Goal: Task Accomplishment & Management: Complete application form

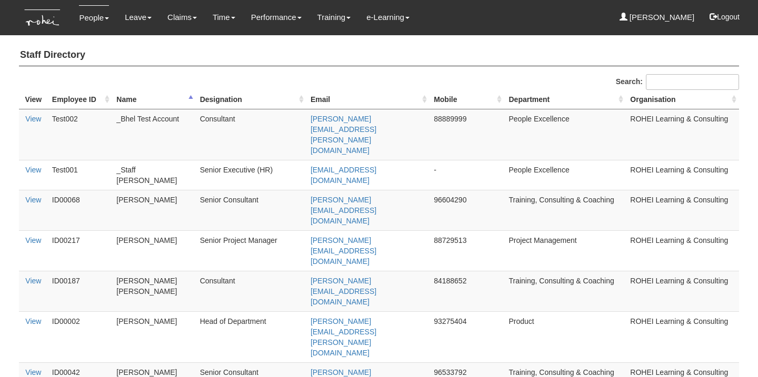
select select "50"
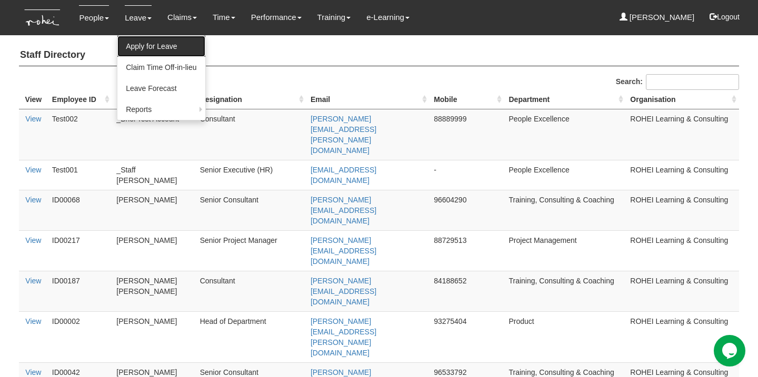
click at [137, 41] on link "Apply for Leave" at bounding box center [160, 46] width 87 height 21
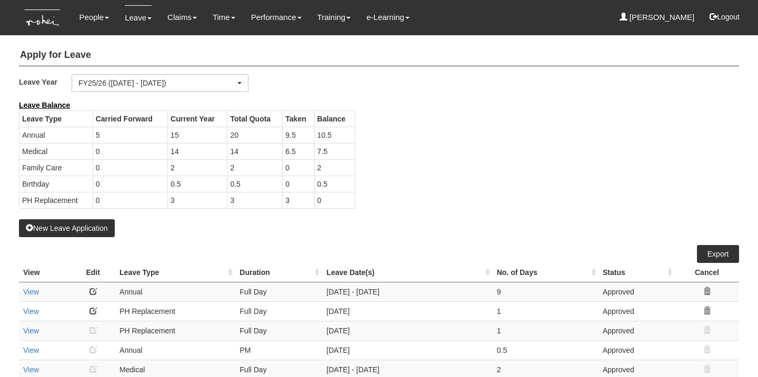
select select "50"
click at [93, 226] on button "New Leave Application" at bounding box center [67, 229] width 96 height 18
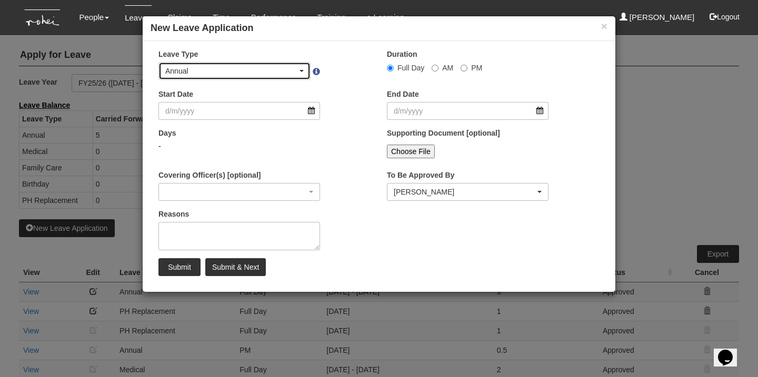
click at [293, 70] on div "Annual" at bounding box center [231, 71] width 132 height 11
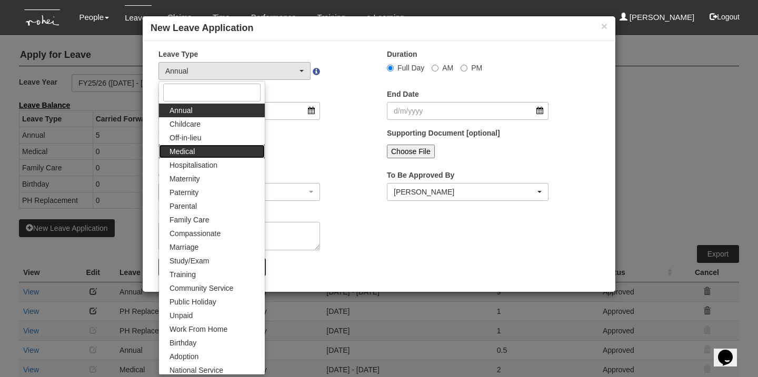
click at [222, 150] on link "Medical" at bounding box center [212, 152] width 106 height 14
select select "4"
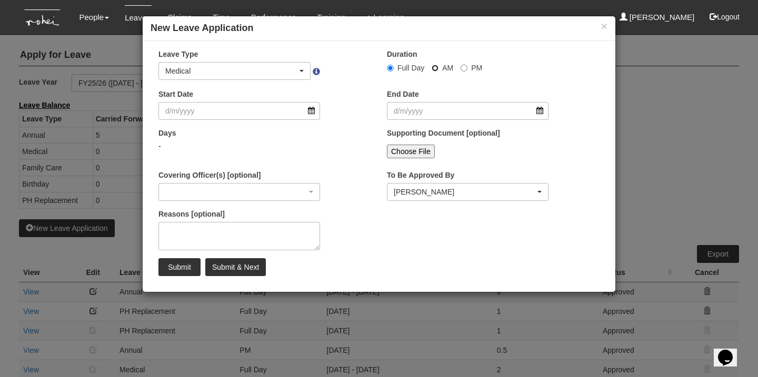
click at [433, 67] on input "AM" at bounding box center [435, 68] width 7 height 7
radio input "true"
click at [311, 114] on input "Start Date" at bounding box center [239, 111] width 162 height 18
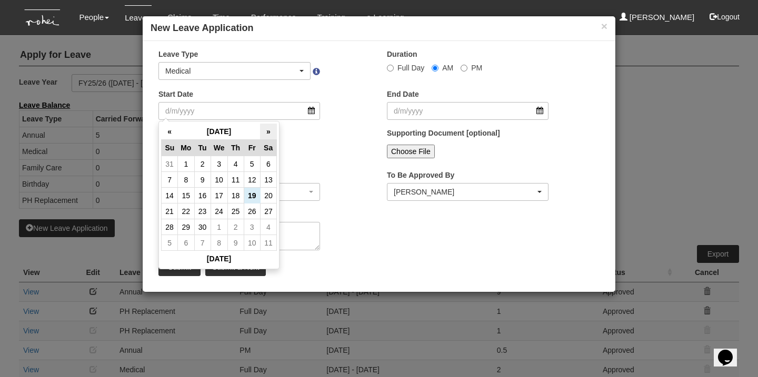
click at [262, 134] on th "»" at bounding box center [268, 132] width 16 height 16
click at [189, 177] on td "6" at bounding box center [186, 180] width 16 height 16
type input "[DATE]"
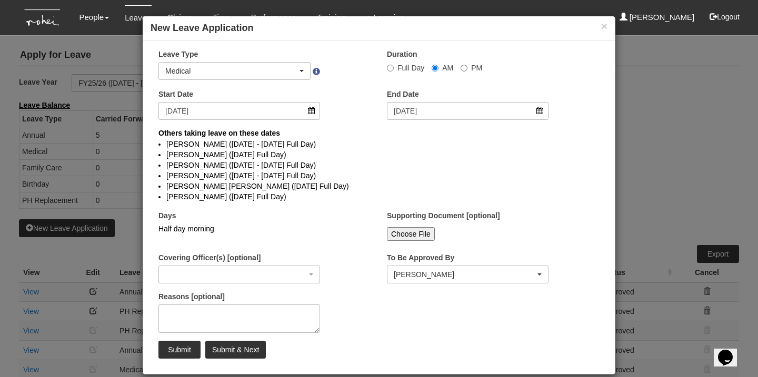
select select
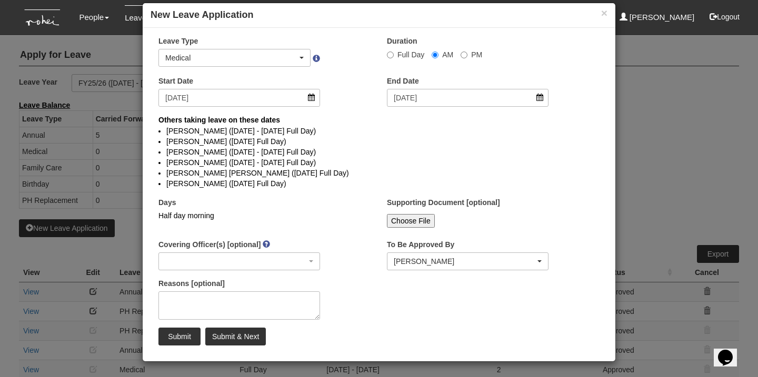
scroll to position [13, 0]
click at [292, 299] on textarea "Reasons [optional]" at bounding box center [239, 306] width 162 height 28
click at [212, 302] on textarea "Health screening" at bounding box center [239, 306] width 162 height 28
type textarea "H"
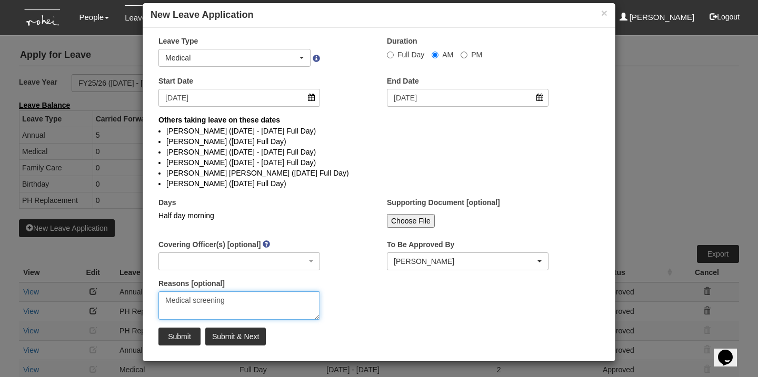
type textarea "Medical screening"
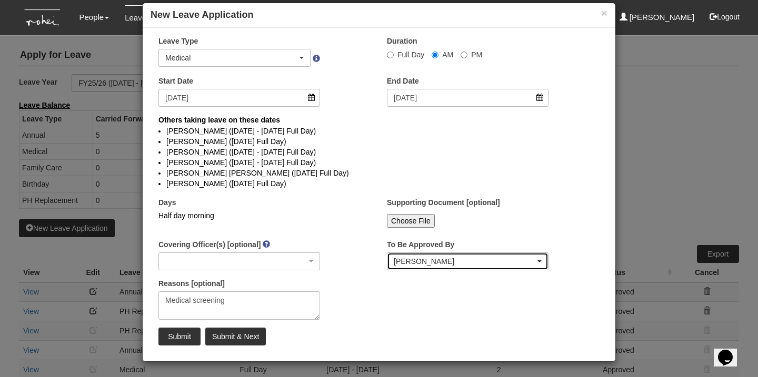
click at [428, 261] on div "[PERSON_NAME]" at bounding box center [465, 261] width 142 height 11
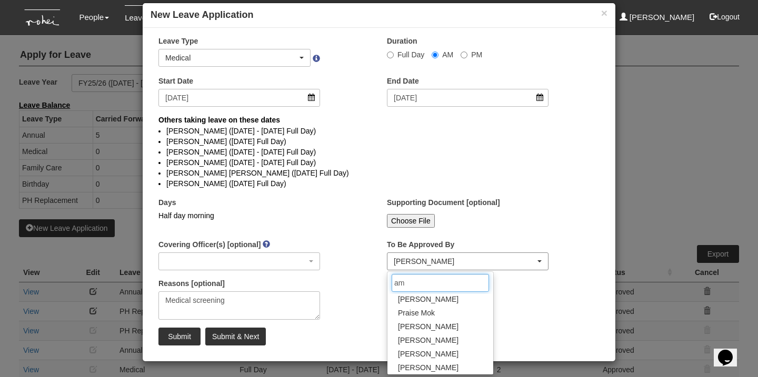
scroll to position [0, 0]
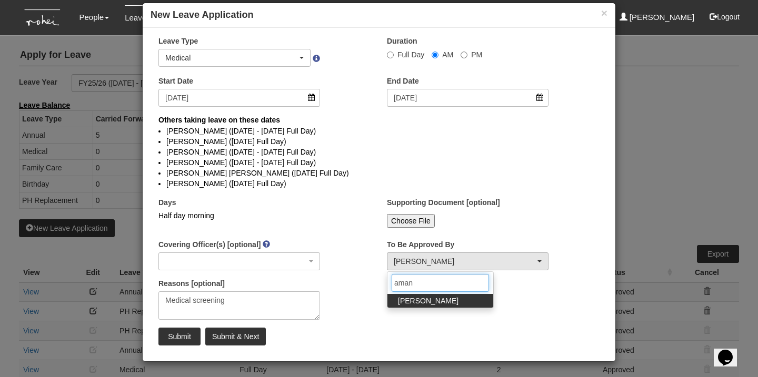
type input "aman"
click at [428, 301] on span "[PERSON_NAME]" at bounding box center [428, 301] width 61 height 11
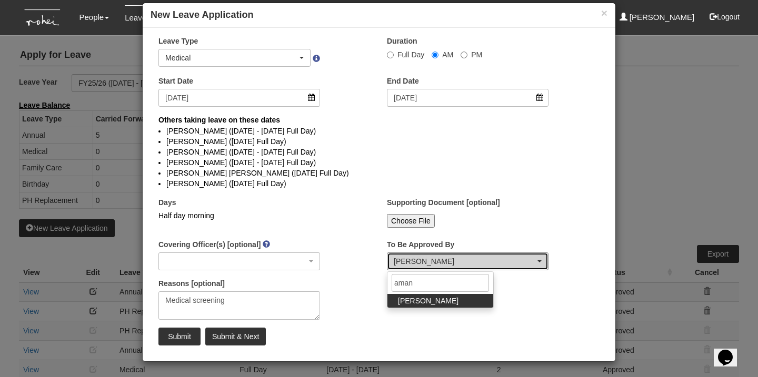
select select "edb3de3f-770e-4307-a283-f606937ddba3"
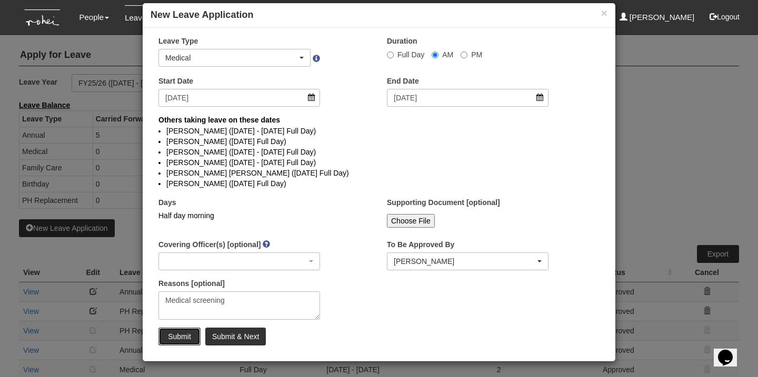
click at [170, 338] on input "Submit" at bounding box center [179, 337] width 42 height 18
select select "1"
radio input "true"
select select
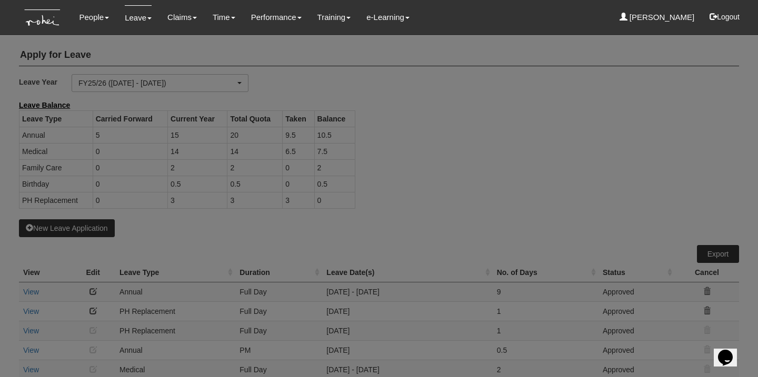
select select "50"
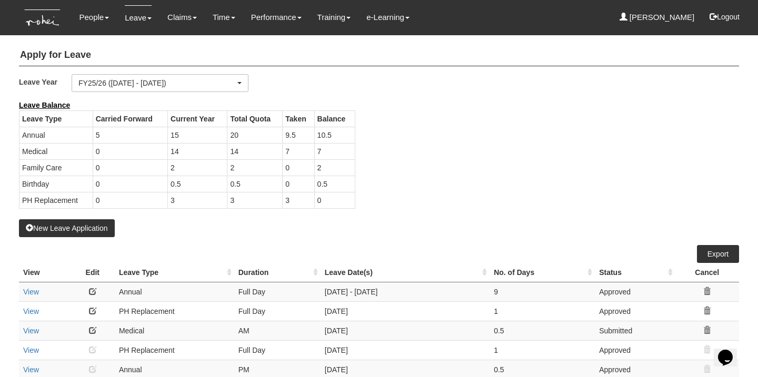
click at [512, 160] on div "Leave Balance Leave Type Carried Forward Current Year Total Quota Taken Balance…" at bounding box center [371, 160] width 720 height 120
drag, startPoint x: 335, startPoint y: 184, endPoint x: 300, endPoint y: 184, distance: 34.7
click at [300, 184] on tr "Birthday 0 0.5 0.5 0 0.5" at bounding box center [187, 184] width 336 height 16
click at [410, 183] on div "Leave Balance Leave Type Carried Forward Current Year Total Quota Taken Balance…" at bounding box center [371, 160] width 720 height 120
